Goal: Find specific page/section: Find specific page/section

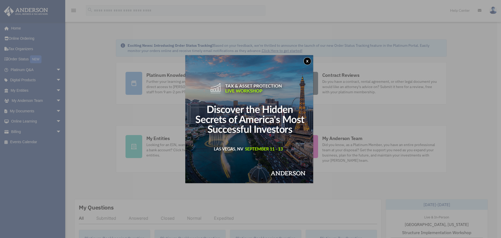
click at [309, 63] on button "x" at bounding box center [307, 61] width 8 height 8
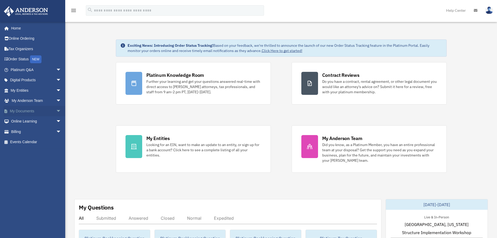
click at [25, 110] on link "My Documents arrow_drop_down" at bounding box center [36, 111] width 65 height 10
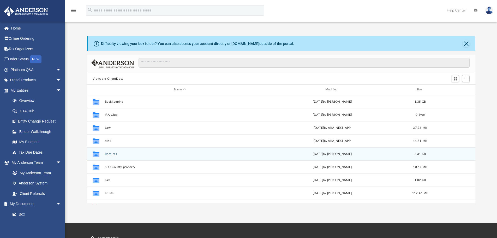
scroll to position [26, 0]
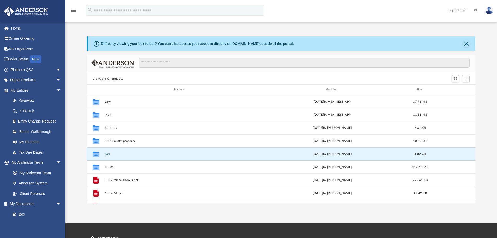
click at [107, 154] on button "Tax" at bounding box center [180, 153] width 150 height 3
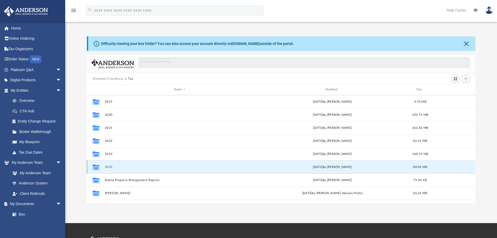
click at [111, 167] on button "2024" at bounding box center [180, 166] width 150 height 3
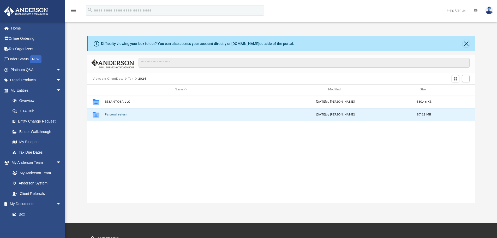
click at [116, 113] on button "Personal return" at bounding box center [181, 114] width 152 height 3
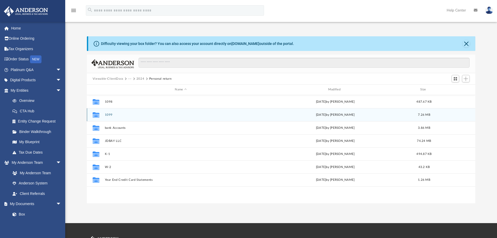
click at [128, 115] on button "1099" at bounding box center [181, 114] width 152 height 3
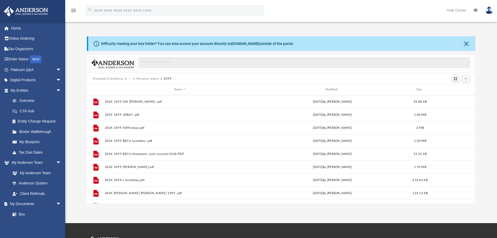
click at [142, 79] on button "Personal return" at bounding box center [147, 78] width 22 height 5
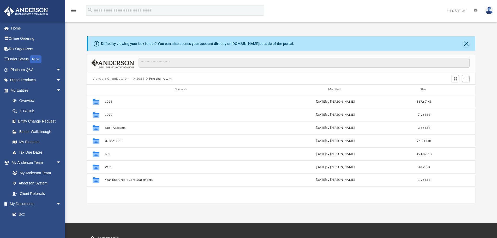
click at [115, 79] on button "Viewable-ClientDocs" at bounding box center [108, 78] width 31 height 5
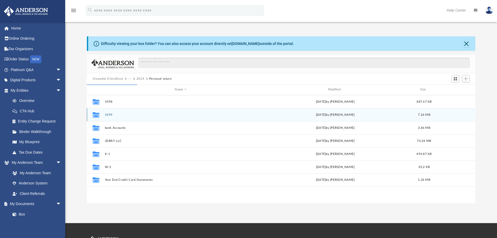
click at [97, 116] on icon "grid" at bounding box center [96, 114] width 7 height 5
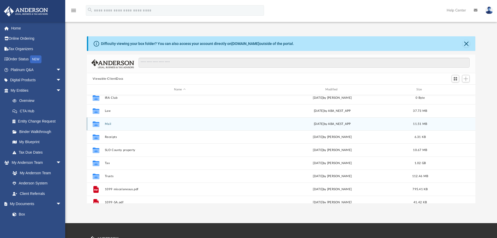
scroll to position [26, 0]
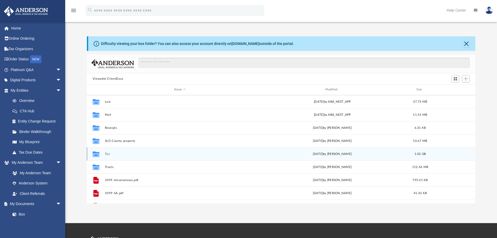
click at [98, 154] on icon "grid" at bounding box center [96, 154] width 7 height 4
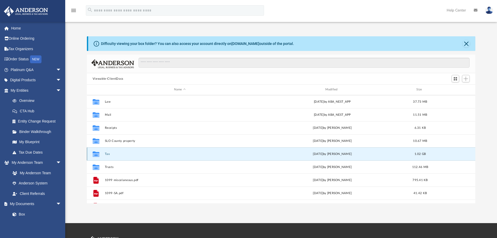
click at [98, 153] on icon "grid" at bounding box center [96, 154] width 7 height 4
click at [96, 154] on icon "grid" at bounding box center [96, 154] width 7 height 4
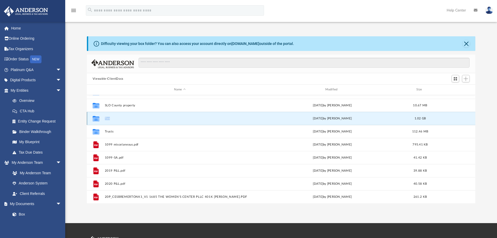
scroll to position [52, 0]
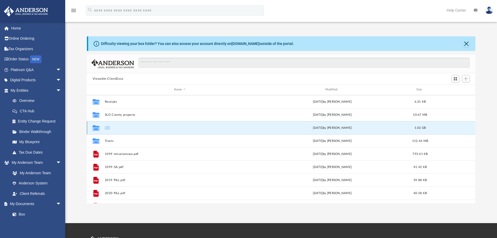
click at [155, 129] on button "Tax" at bounding box center [180, 127] width 150 height 3
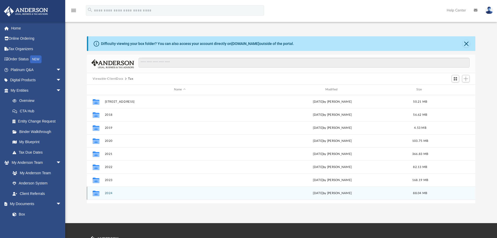
click at [95, 193] on icon "grid" at bounding box center [96, 194] width 7 height 4
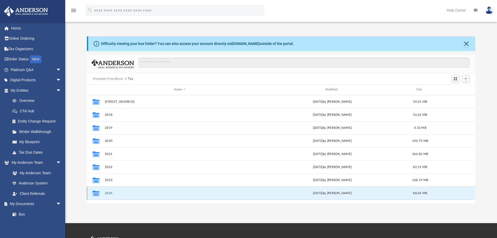
click at [97, 193] on icon "grid" at bounding box center [96, 194] width 7 height 4
click at [109, 193] on button "2024" at bounding box center [180, 192] width 150 height 3
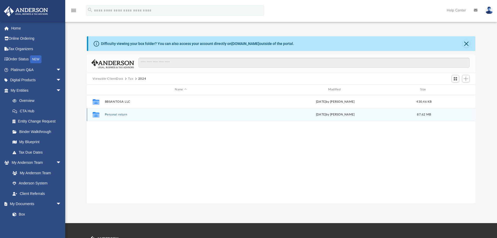
click at [119, 115] on button "Personal return" at bounding box center [181, 114] width 152 height 3
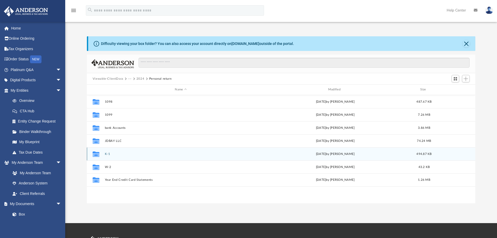
click at [101, 154] on div "Collaborated Folder" at bounding box center [95, 154] width 13 height 8
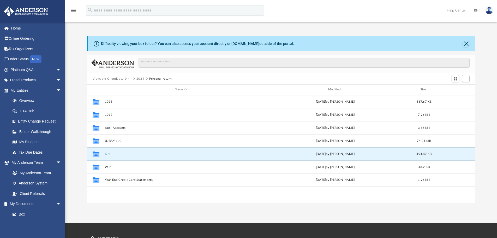
click at [122, 155] on button "K-1" at bounding box center [181, 153] width 152 height 3
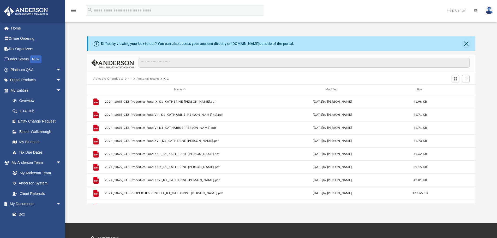
click at [112, 78] on button "Viewable-ClientDocs" at bounding box center [108, 78] width 31 height 5
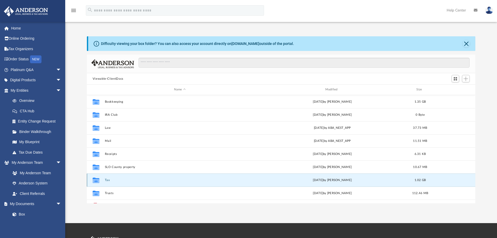
click at [110, 180] on button "Tax" at bounding box center [180, 179] width 150 height 3
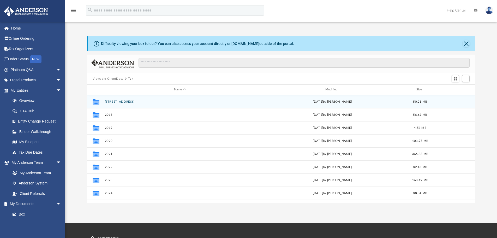
click at [139, 100] on button "201 Monument Hill, Georgetown, TX 78633" at bounding box center [180, 101] width 150 height 3
